Goal: Communication & Community: Participate in discussion

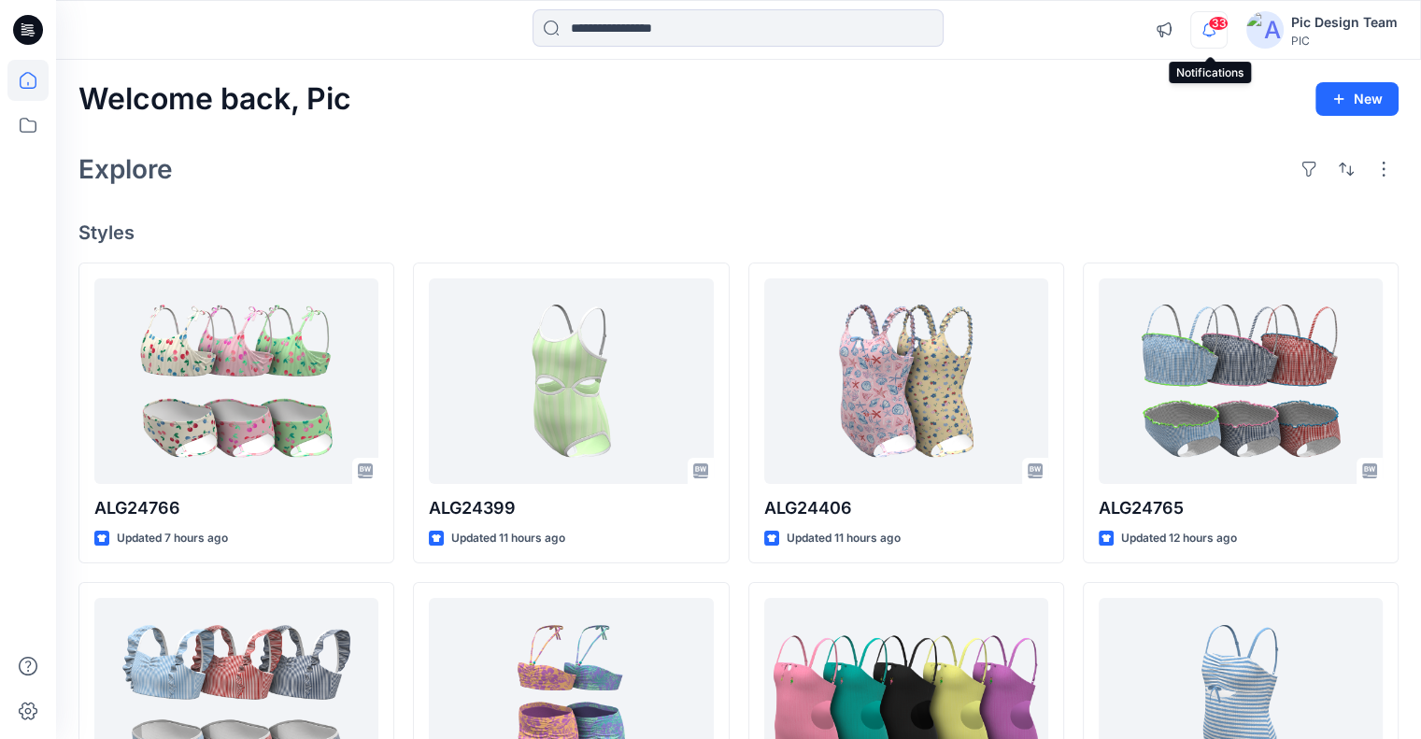
click at [1221, 31] on icon "button" at bounding box center [1208, 29] width 35 height 37
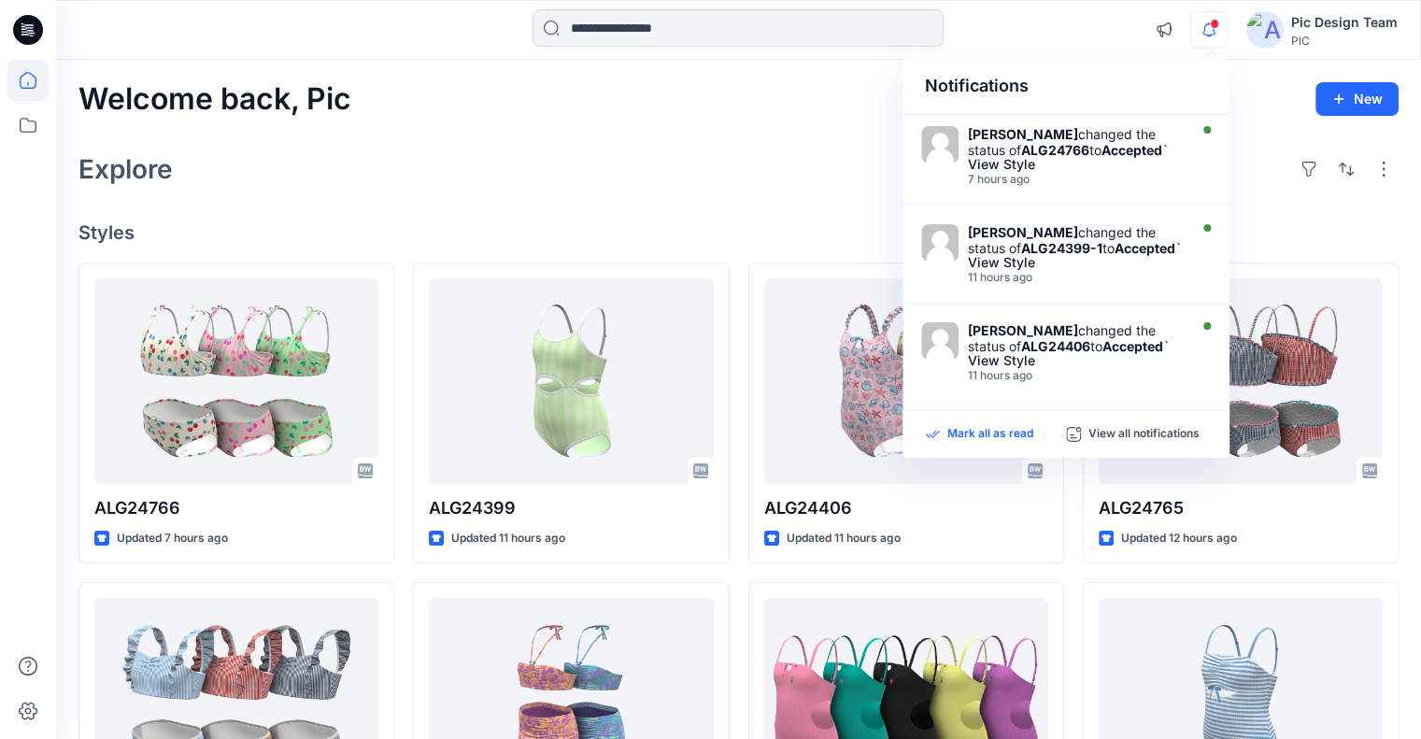
click at [961, 432] on p "Mark all as read" at bounding box center [990, 434] width 86 height 17
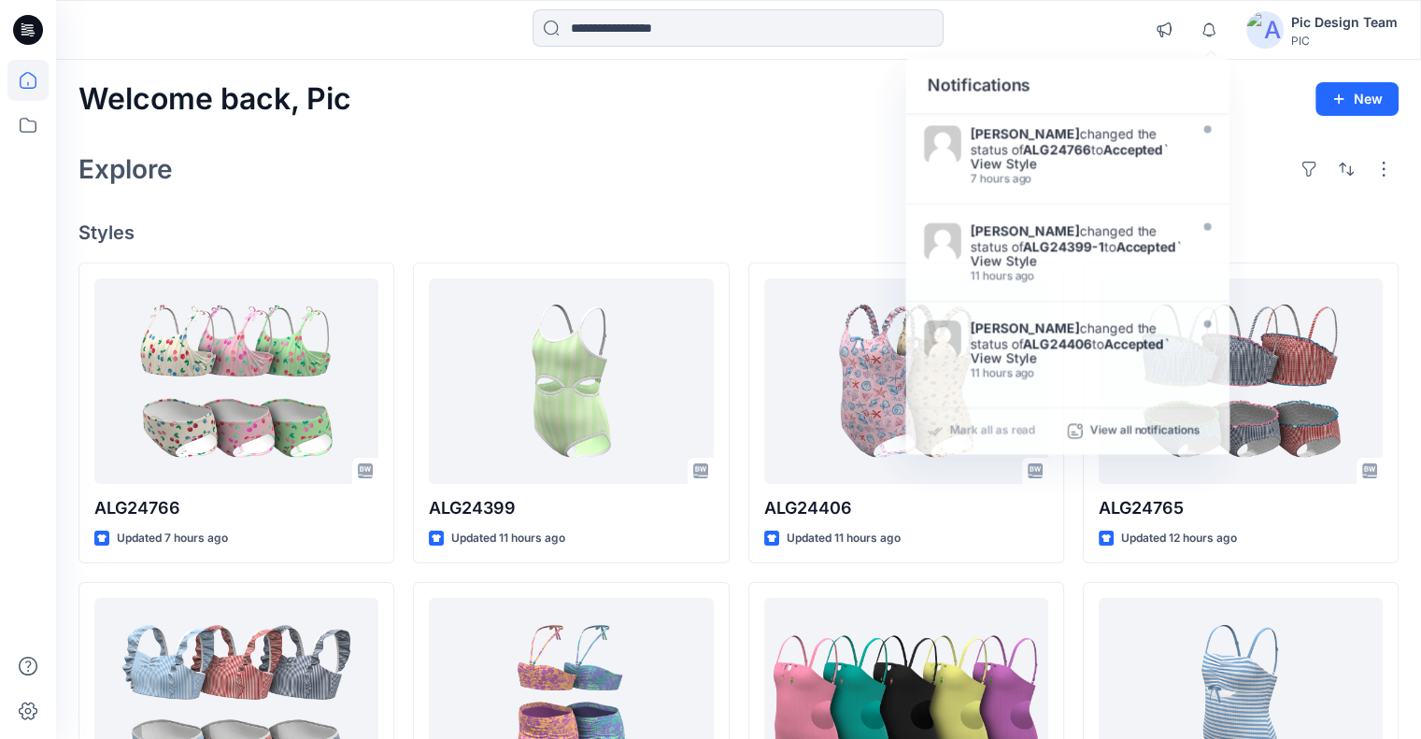
click at [679, 124] on div "Welcome back, Pic New Explore Styles ALG24766 Updated 7 hours ago ALG24764 Upda…" at bounding box center [738, 676] width 1365 height 1233
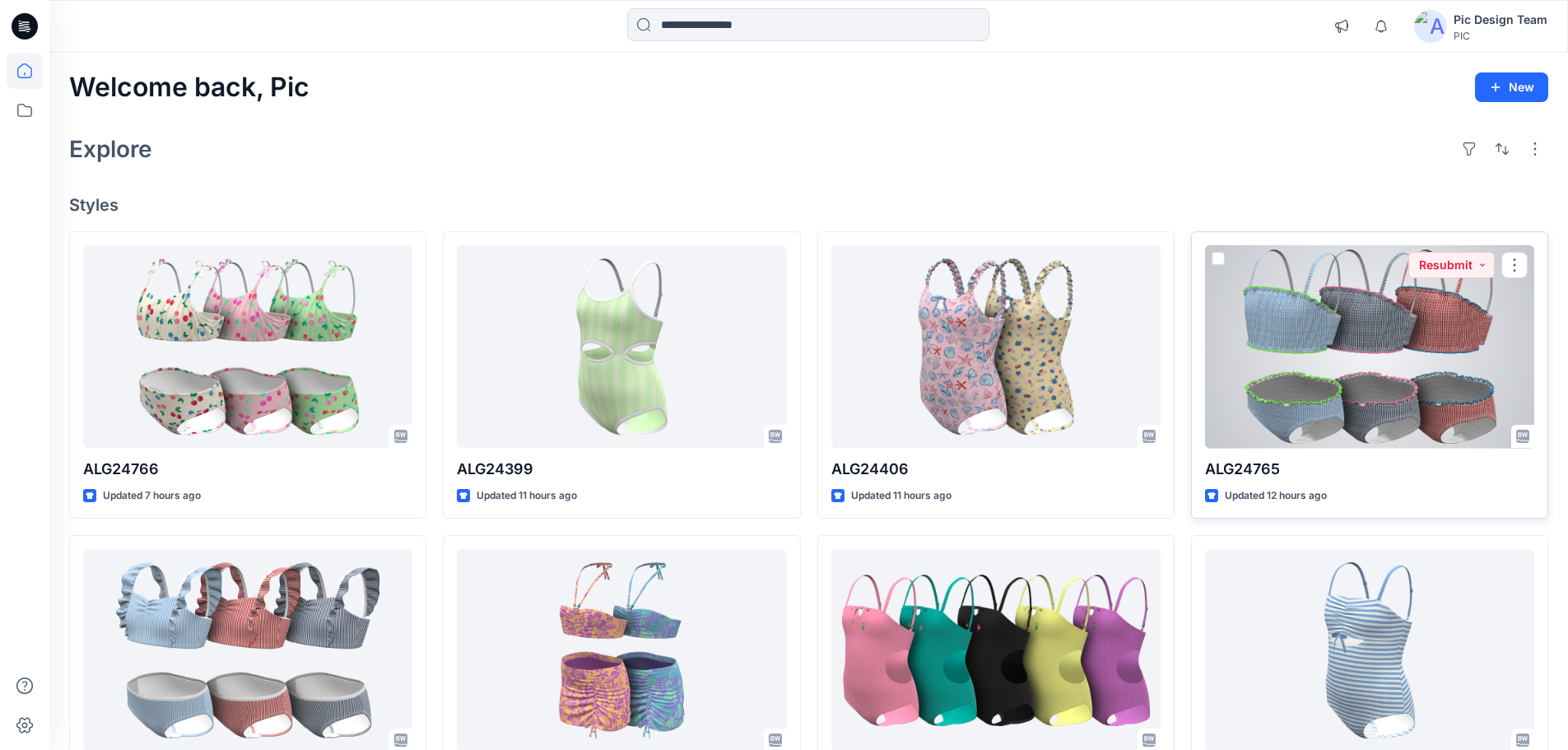
click at [1264, 301] on div at bounding box center [1370, 346] width 330 height 204
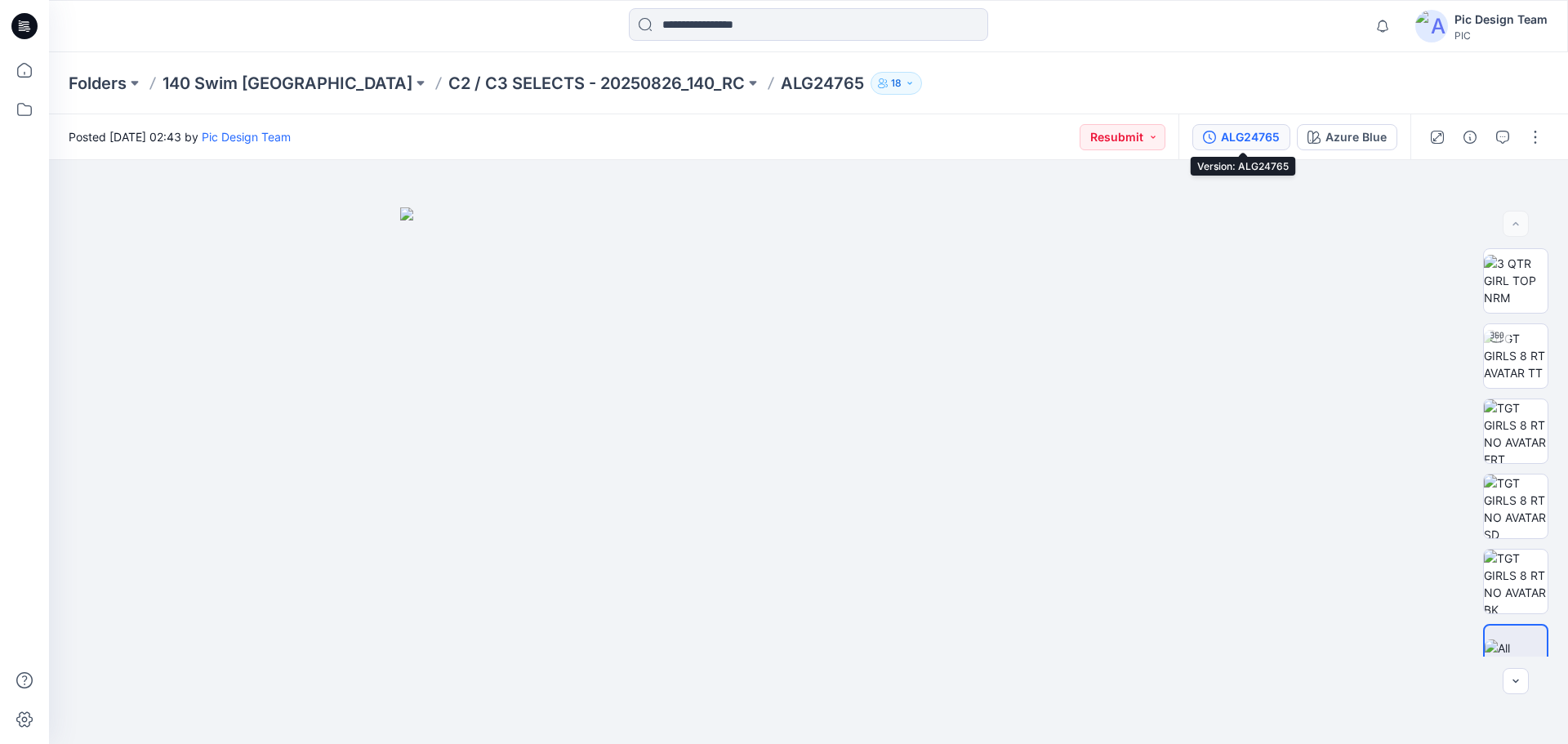
click at [1254, 143] on div "ALG24765" at bounding box center [1250, 137] width 59 height 18
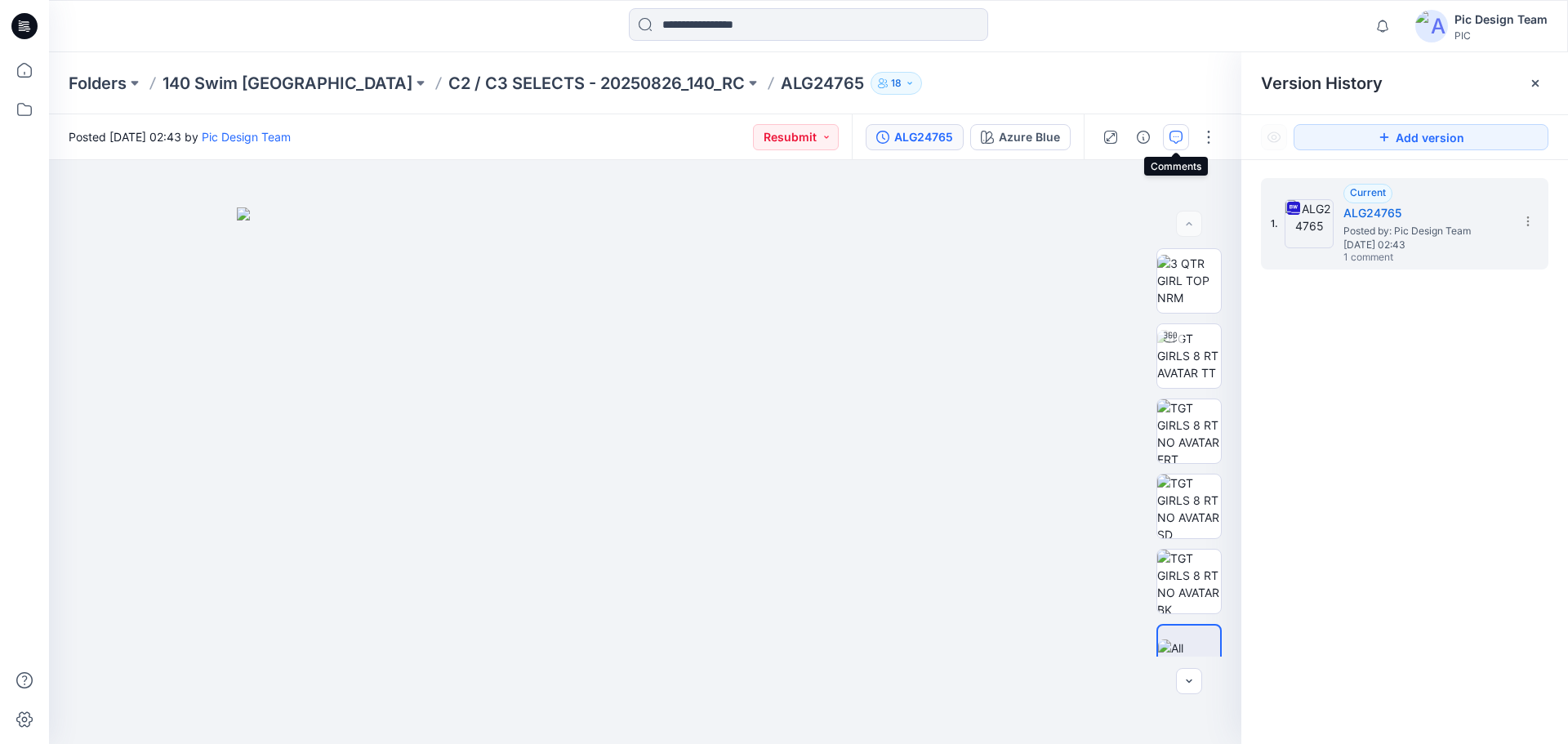
click at [1186, 137] on button "button" at bounding box center [1176, 137] width 26 height 26
